Goal: Transaction & Acquisition: Book appointment/travel/reservation

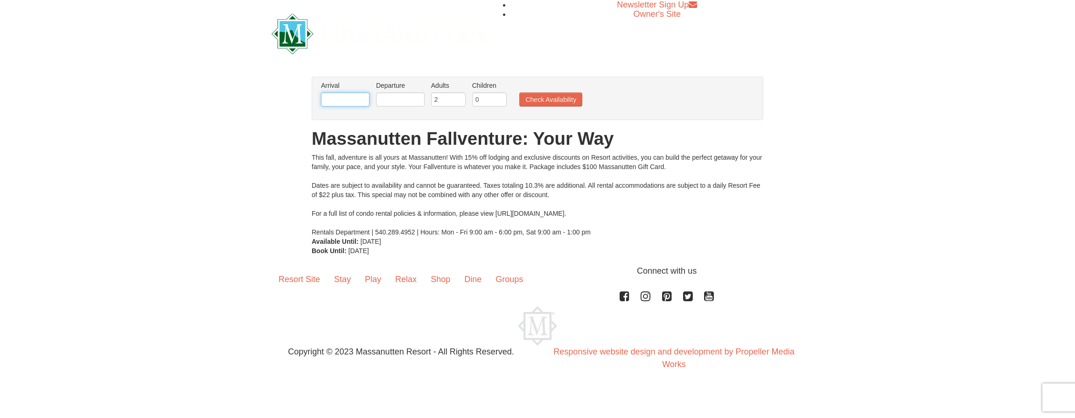
click at [345, 99] on input "text" at bounding box center [345, 99] width 49 height 14
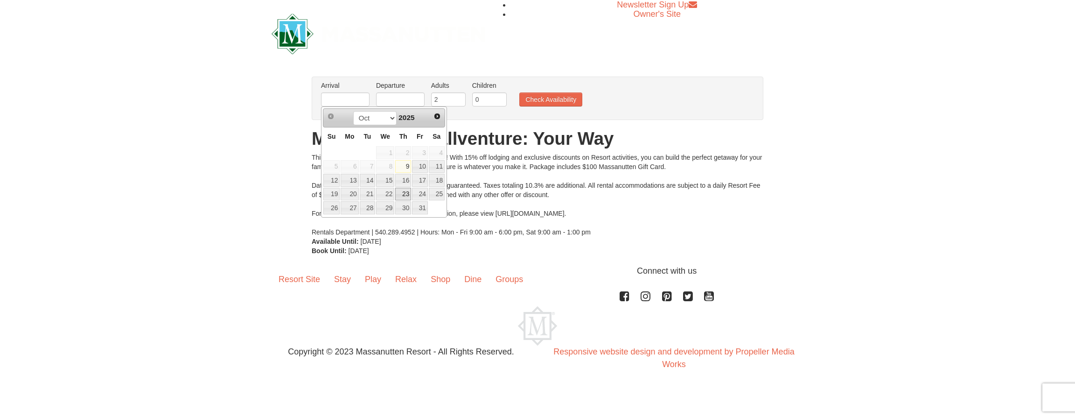
click at [402, 193] on link "23" at bounding box center [403, 194] width 16 height 13
type input "[DATE]"
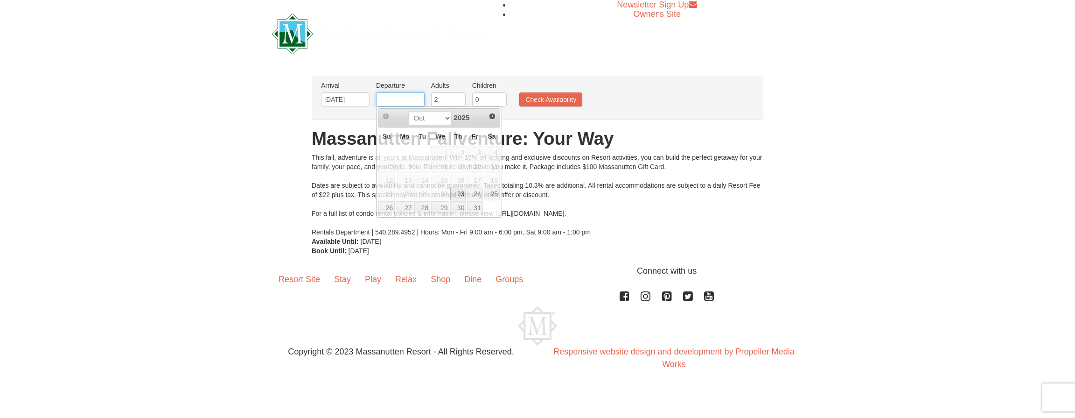
click at [400, 101] on input "text" at bounding box center [400, 99] width 49 height 14
click at [477, 197] on link "24" at bounding box center [475, 194] width 16 height 13
type input "10/24/2025"
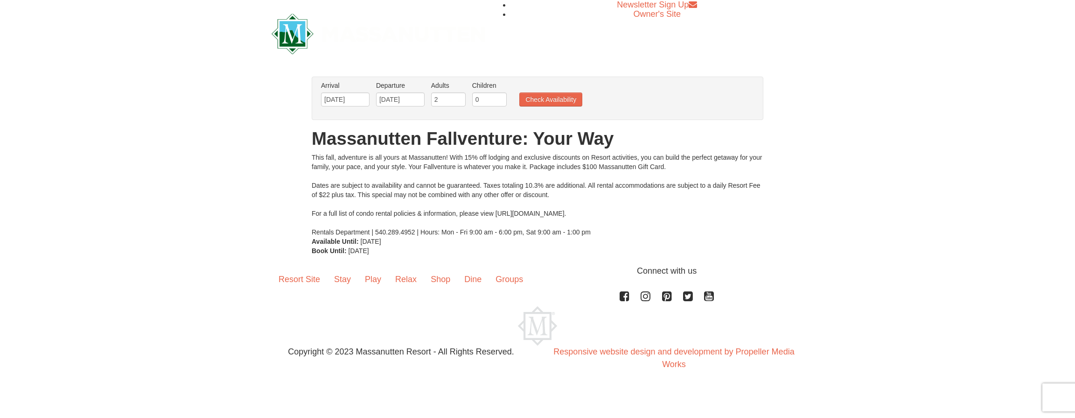
type input "1"
click at [460, 101] on input "1" at bounding box center [448, 99] width 35 height 14
click at [555, 98] on button "Check Availability" at bounding box center [550, 99] width 63 height 14
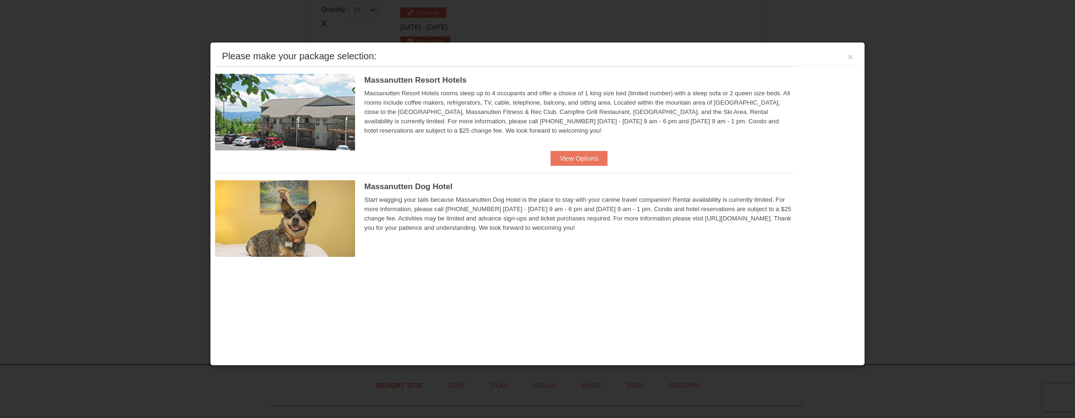
scroll to position [286, 0]
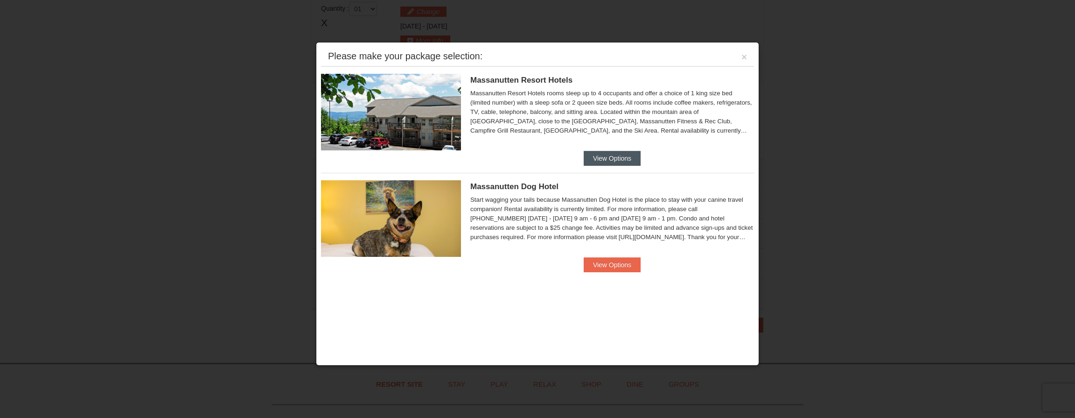
click at [602, 152] on button "View Options" at bounding box center [612, 158] width 57 height 15
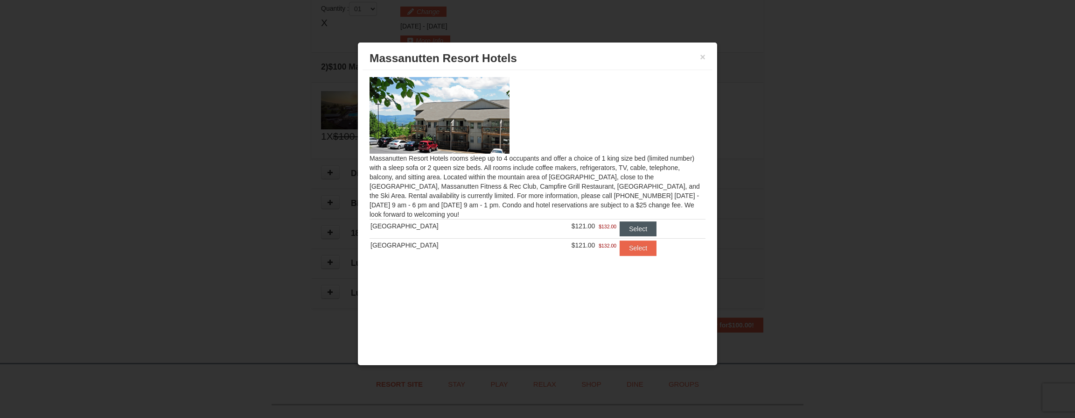
click at [635, 226] on button "Select" at bounding box center [638, 228] width 37 height 15
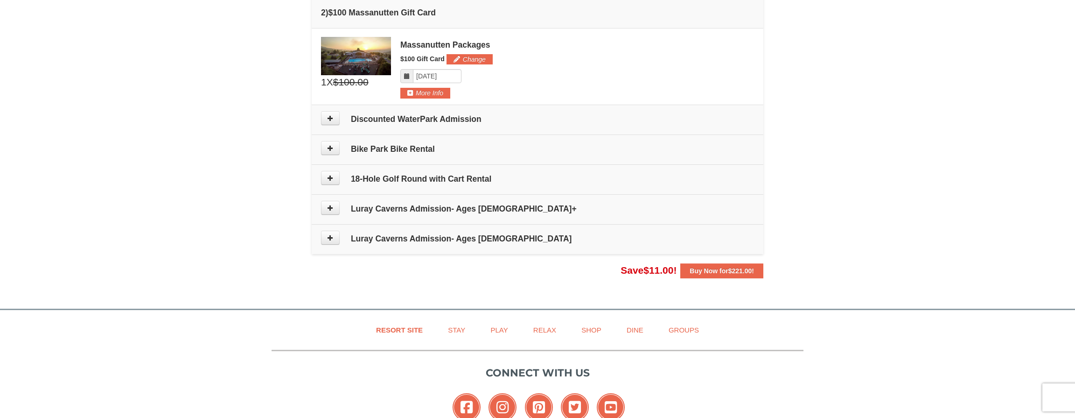
scroll to position [384, 0]
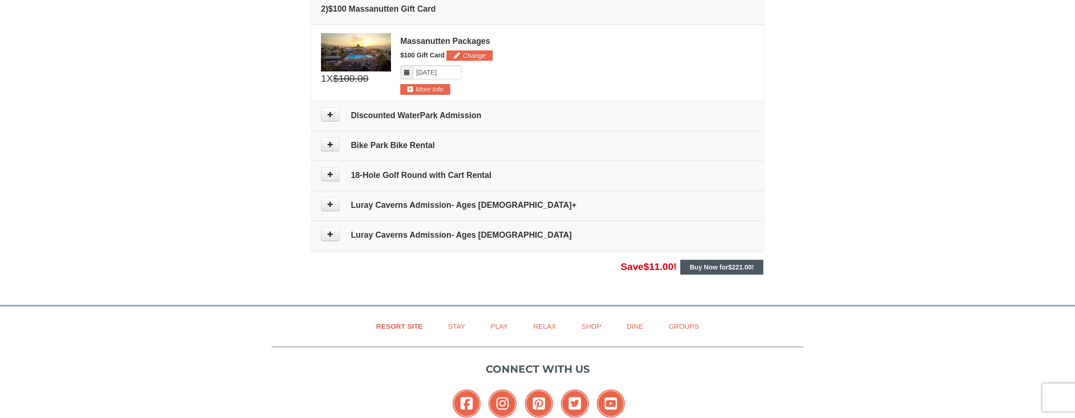
drag, startPoint x: 707, startPoint y: 266, endPoint x: 692, endPoint y: 266, distance: 14.9
click at [709, 266] on strong "Buy Now for $221.00 !" at bounding box center [722, 266] width 64 height 7
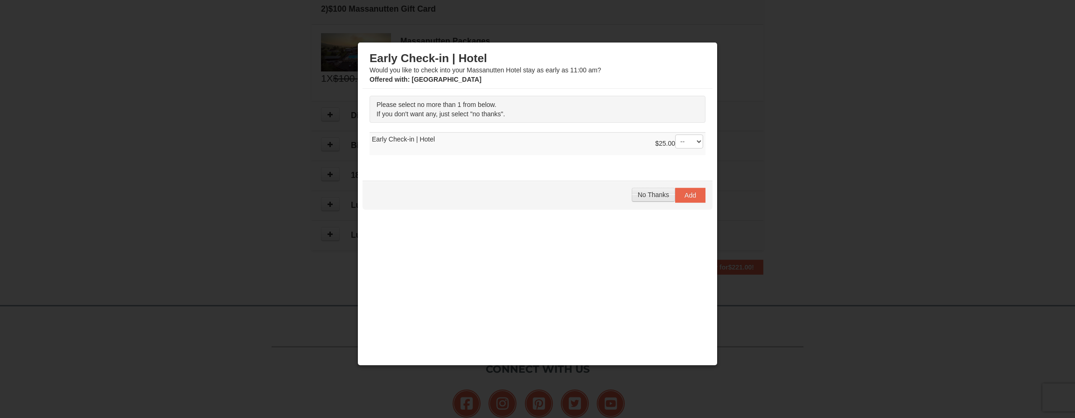
click at [654, 194] on span "No Thanks" at bounding box center [653, 194] width 31 height 7
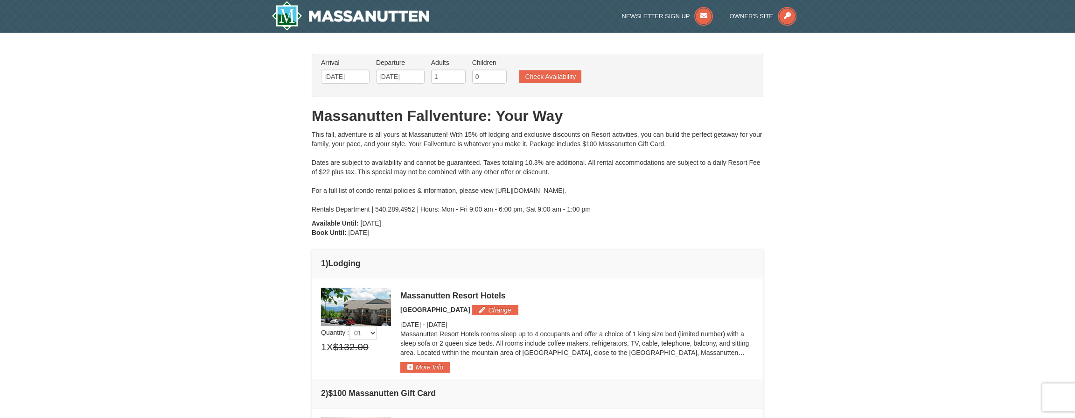
scroll to position [0, 0]
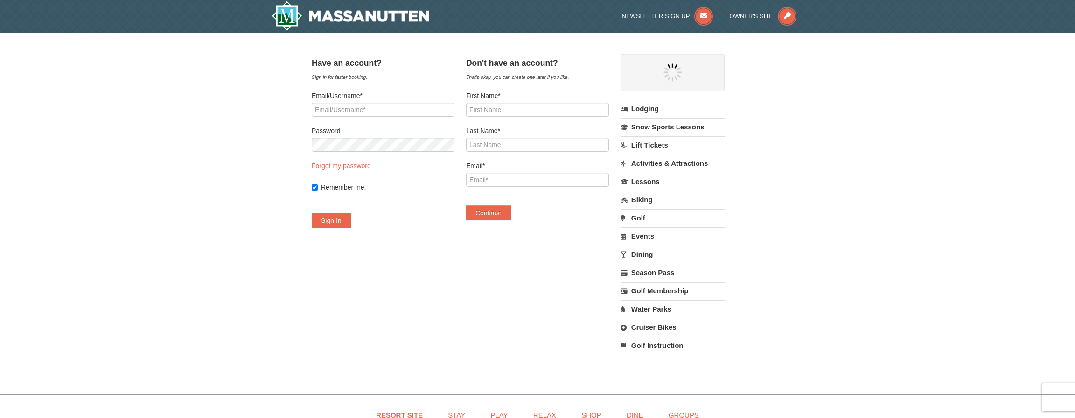
select select "10"
